Goal: Task Accomplishment & Management: Complete application form

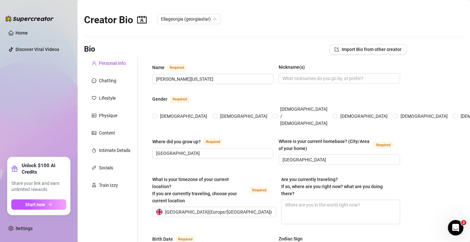
radio input "true"
type input "[DATE]"
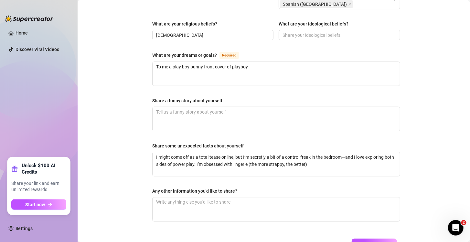
scroll to position [414, 0]
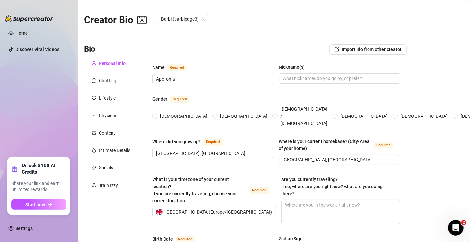
radio input "true"
type input "[DATE]"
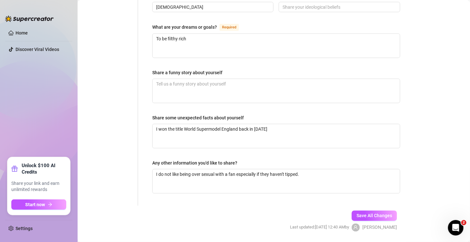
scroll to position [414, 0]
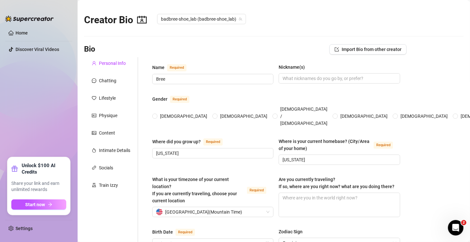
radio input "true"
type input "[DATE]"
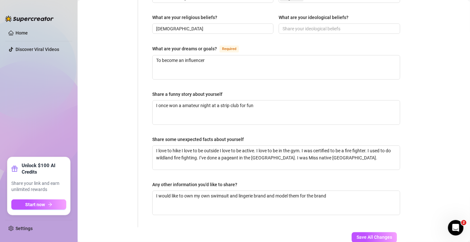
scroll to position [378, 0]
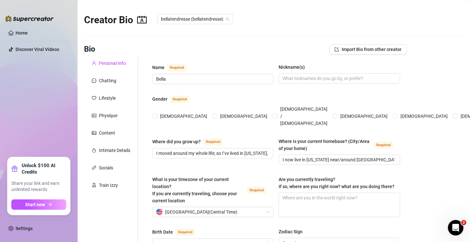
radio input "true"
type input "[DATE]"
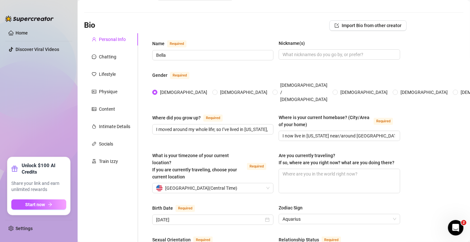
scroll to position [25, 0]
click at [255, 125] on input "I moved around my whole life; so I’ve lived in [US_STATE], [US_STATE], [US_STAT…" at bounding box center [212, 128] width 112 height 7
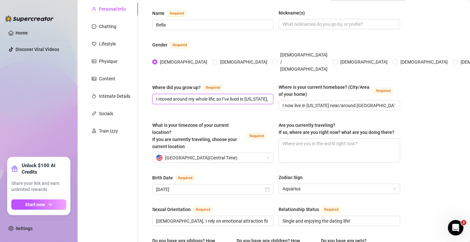
scroll to position [59, 0]
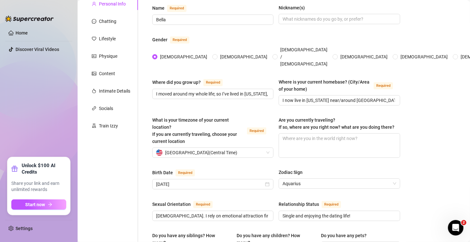
click at [258, 155] on div "What is your timezone of your current location? If you are currently traveling,…" at bounding box center [276, 140] width 248 height 47
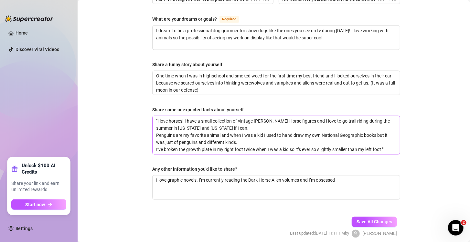
scroll to position [408, 0]
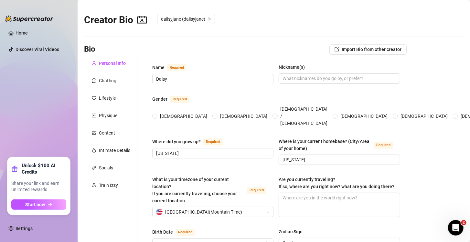
radio input "true"
type input "[DATE]"
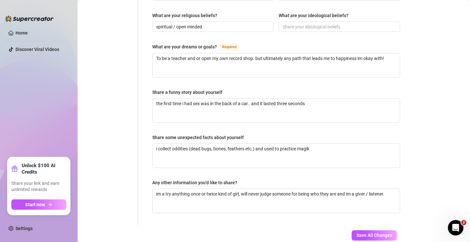
scroll to position [384, 0]
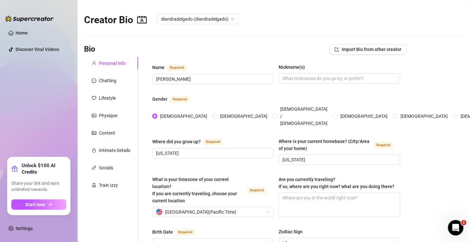
radio input "true"
type input "[DATE]"
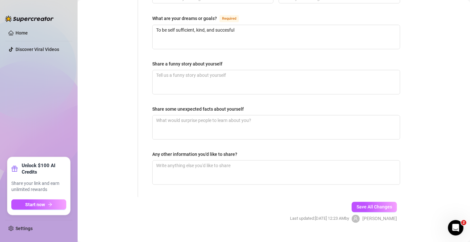
scroll to position [414, 0]
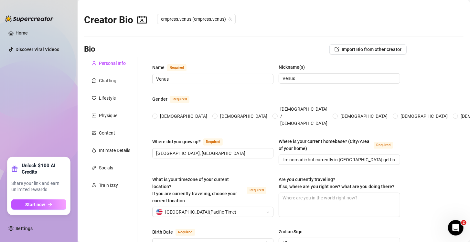
radio input "true"
type input "[DATE]"
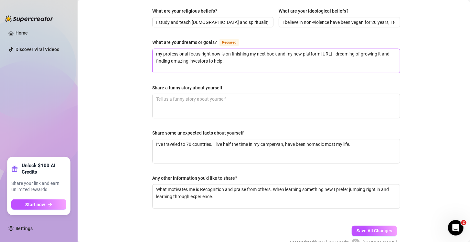
scroll to position [386, 0]
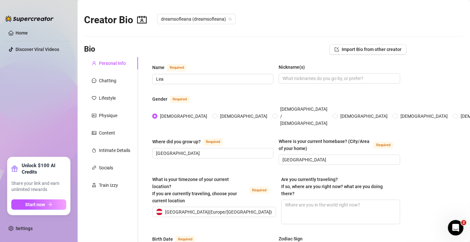
radio input "true"
type input "[DATE]"
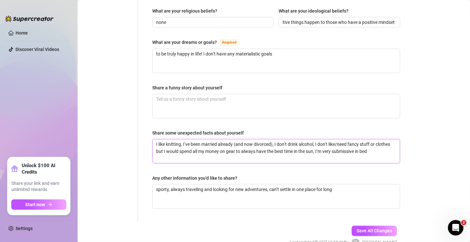
scroll to position [391, 0]
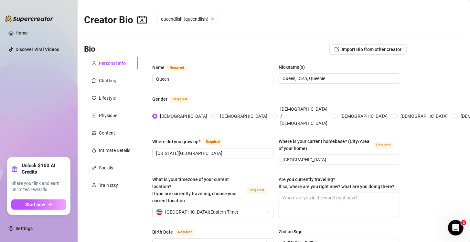
radio input "true"
type input "[DATE]"
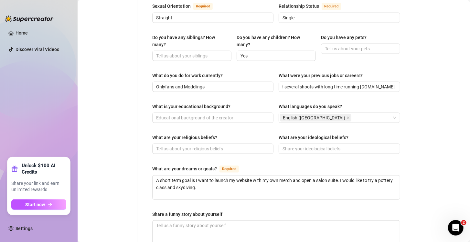
scroll to position [261, 0]
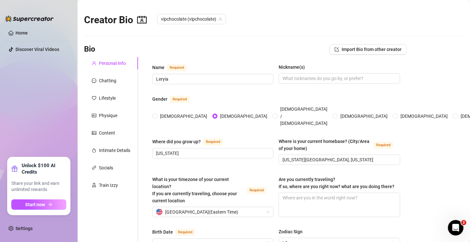
radio input "true"
type input "[DATE]"
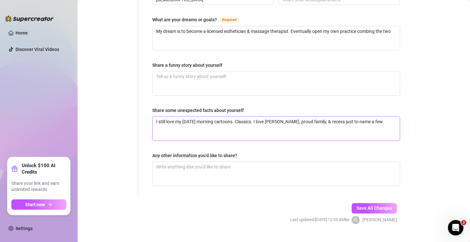
scroll to position [414, 0]
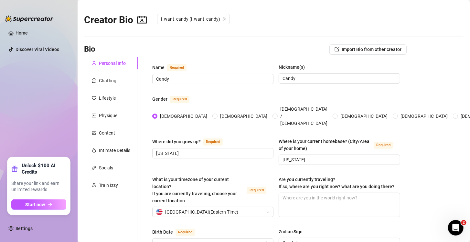
radio input "true"
type input "[DATE]"
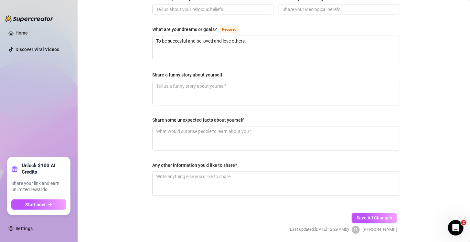
scroll to position [414, 0]
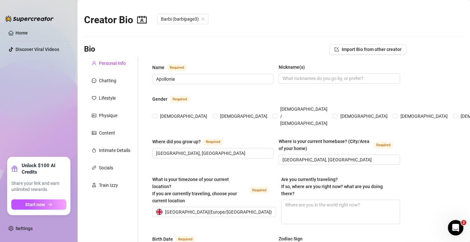
radio input "true"
type input "[DATE]"
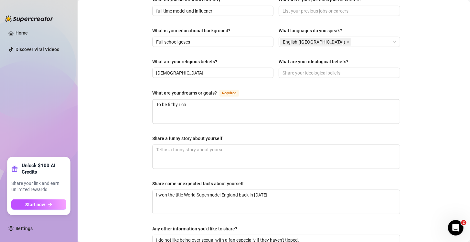
scroll to position [348, 0]
